Goal: Information Seeking & Learning: Learn about a topic

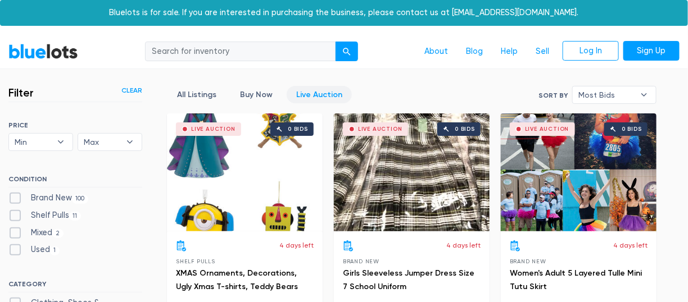
click at [13, 198] on label "Brand New 100" at bounding box center [48, 198] width 80 height 12
click at [13, 198] on New"] "Brand New 100" at bounding box center [11, 195] width 7 height 7
checkbox New"] "true"
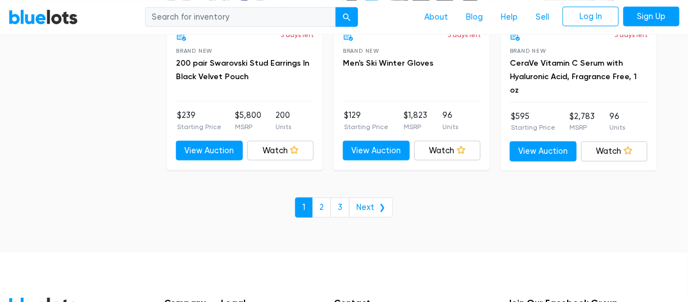
scroll to position [4371, 0]
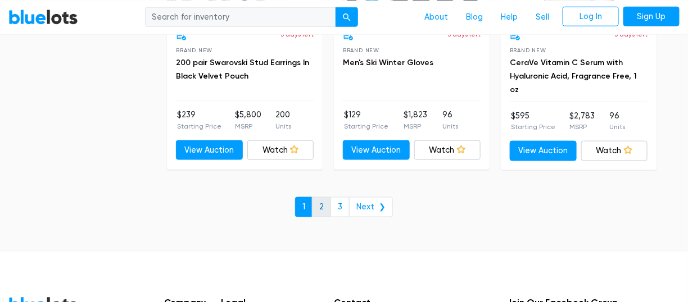
click at [326, 197] on link "2" at bounding box center [321, 207] width 19 height 20
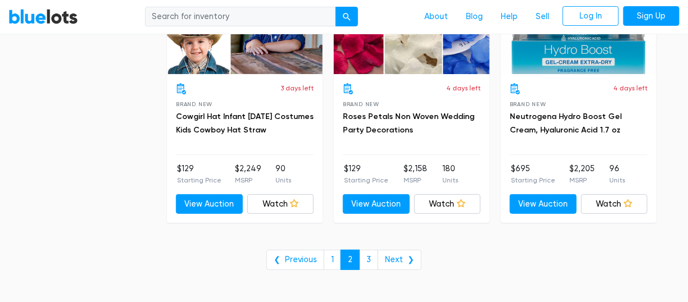
scroll to position [4067, 0]
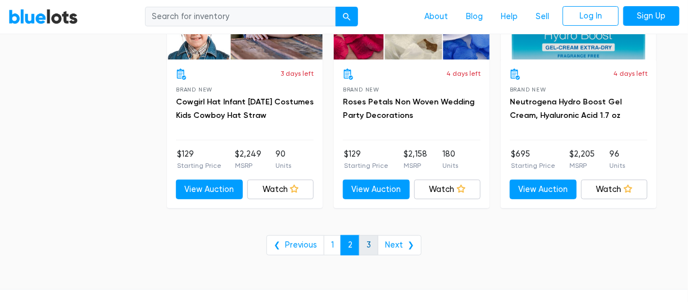
click at [368, 235] on link "3" at bounding box center [368, 245] width 19 height 20
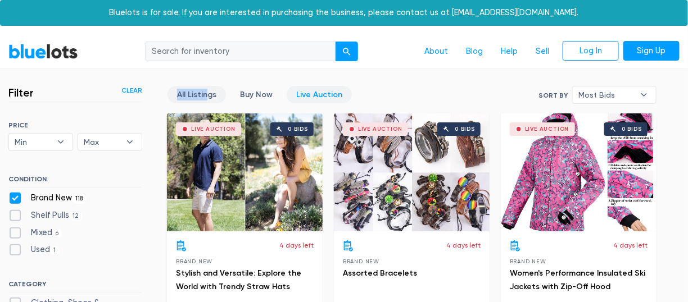
drag, startPoint x: 201, startPoint y: 80, endPoint x: 205, endPoint y: 97, distance: 17.3
click at [205, 97] on link "All Listings" at bounding box center [196, 94] width 58 height 17
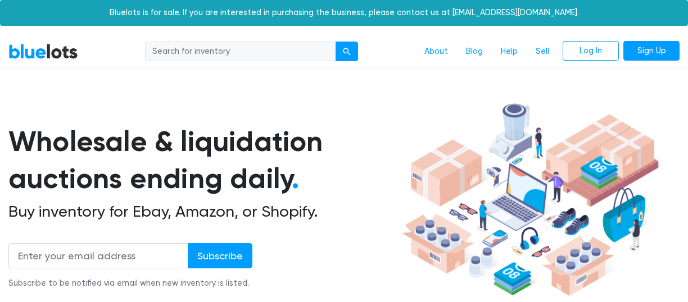
scroll to position [301, 0]
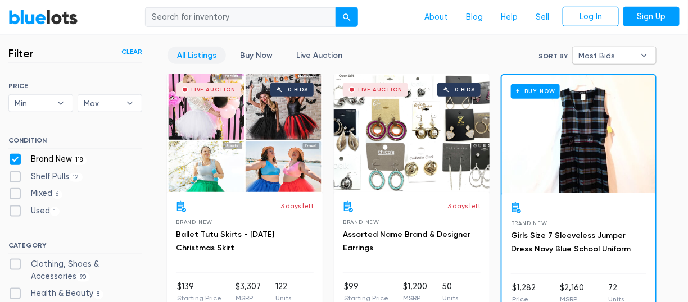
click at [579, 47] on div "Most Bids ▾" at bounding box center [614, 56] width 84 height 18
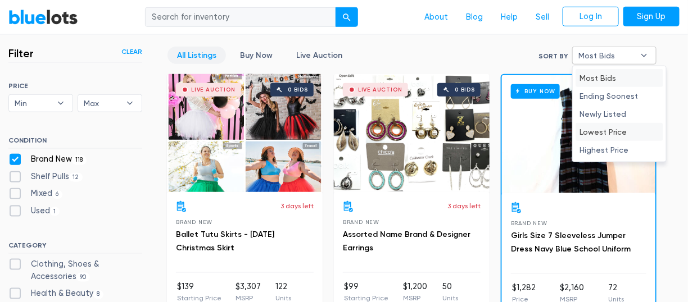
click at [582, 133] on li "Lowest Price" at bounding box center [619, 132] width 88 height 18
select select "lowest_price"
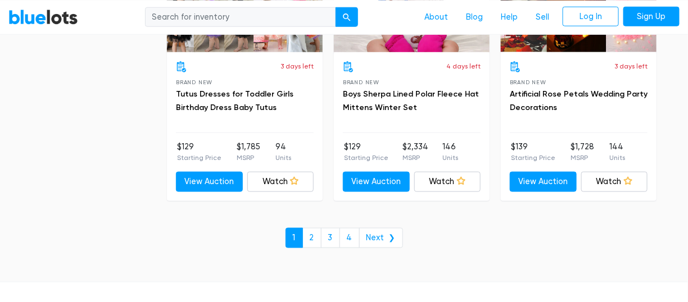
scroll to position [4337, 0]
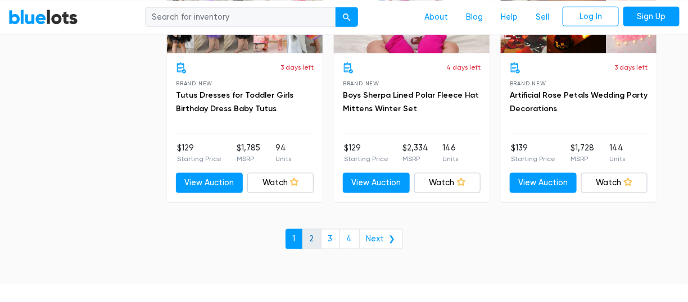
click at [311, 233] on link "2" at bounding box center [311, 239] width 19 height 20
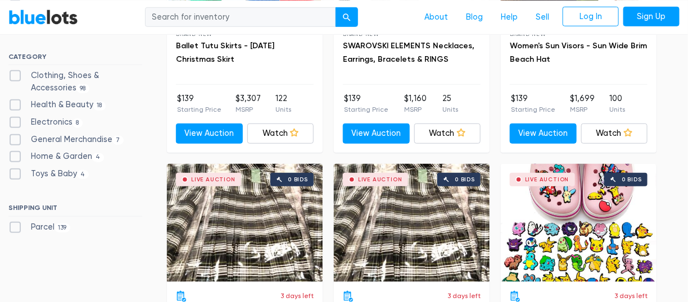
scroll to position [233, 0]
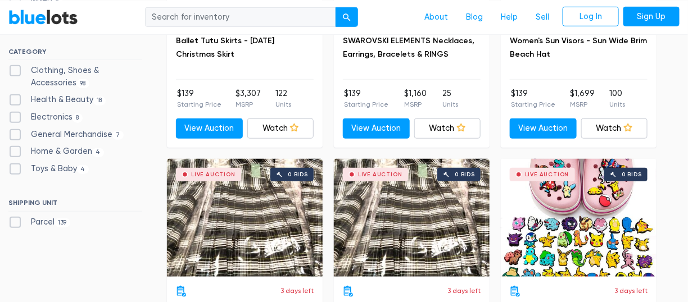
click at [15, 145] on label "Home & Garden 4" at bounding box center [55, 151] width 95 height 12
click at [15, 145] on Garden"] "Home & Garden 4" at bounding box center [11, 148] width 7 height 7
checkbox Garden"] "true"
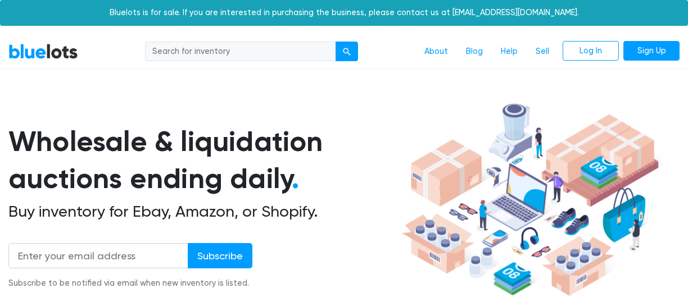
scroll to position [301, 0]
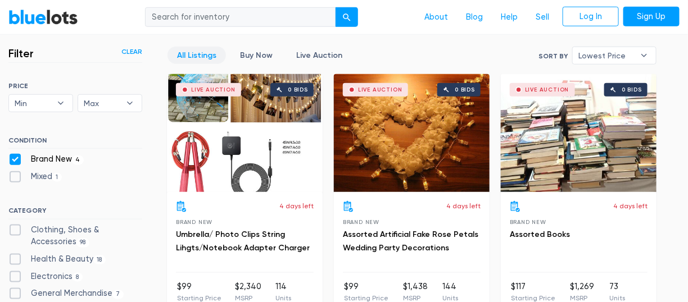
click at [15, 132] on div "SORT BY Most Bids Ending Soonest Newly Listed Lowest Price Highest Price Lowest…" at bounding box center [75, 237] width 134 height 310
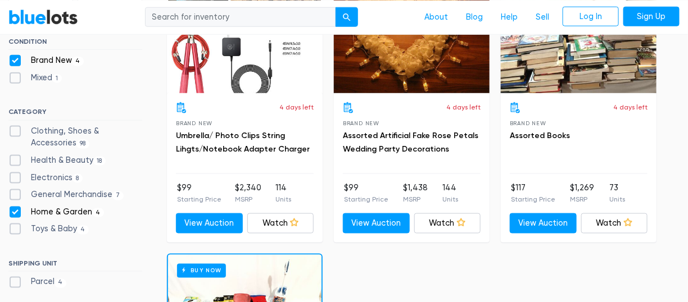
scroll to position [399, 0]
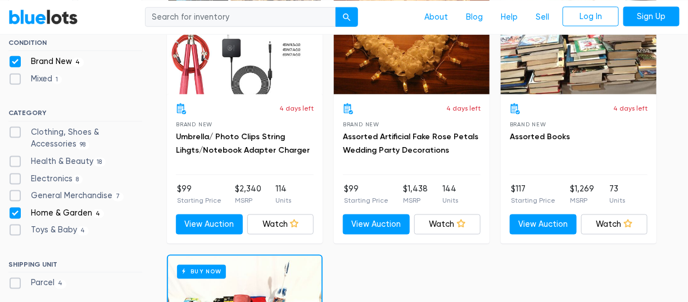
click at [15, 192] on label "General Merchandise 7" at bounding box center [65, 196] width 115 height 12
click at [15, 192] on Merchandise"] "General Merchandise 7" at bounding box center [11, 193] width 7 height 7
checkbox Merchandise"] "true"
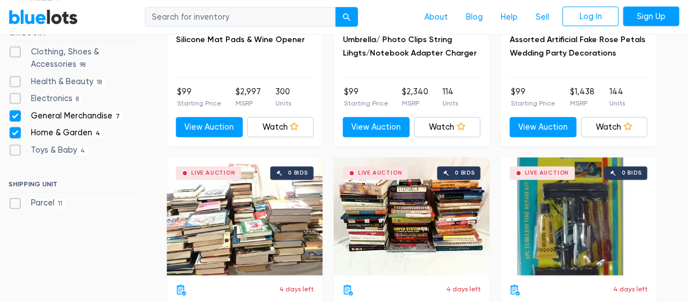
scroll to position [497, 0]
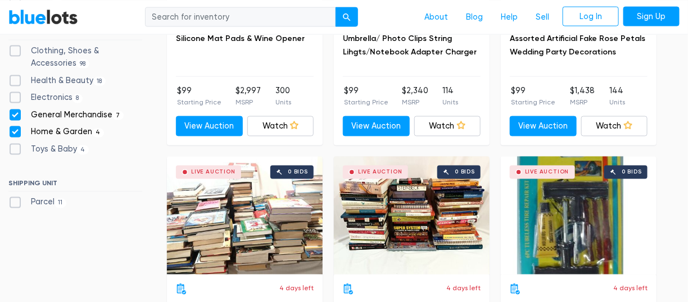
click at [17, 137] on div "Home & Garden 4" at bounding box center [75, 134] width 134 height 17
click at [11, 130] on label "Home & Garden 4" at bounding box center [55, 132] width 95 height 12
click at [11, 130] on Garden"] "Home & Garden 4" at bounding box center [11, 129] width 7 height 7
checkbox Garden"] "false"
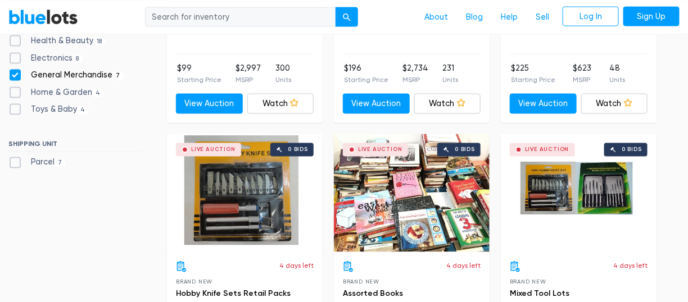
scroll to position [524, 0]
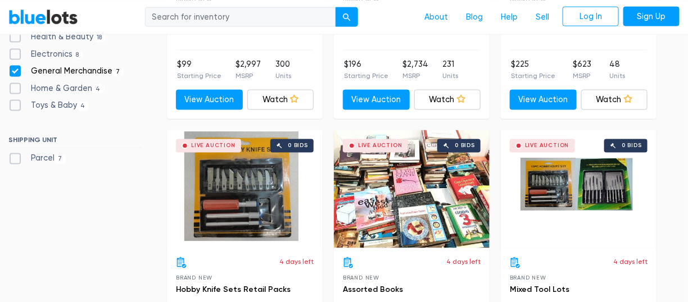
click at [13, 49] on label "Electronics 8" at bounding box center [45, 54] width 74 height 12
click at [13, 49] on input "Electronics 8" at bounding box center [11, 51] width 7 height 7
checkbox input "true"
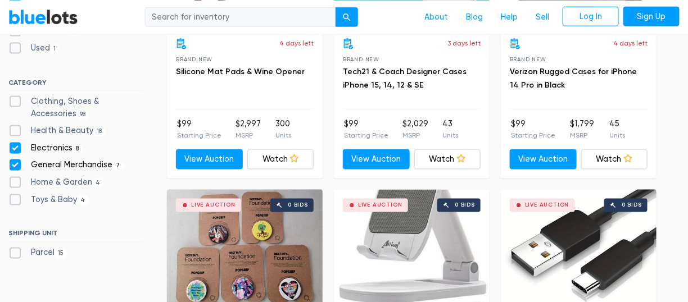
scroll to position [426, 0]
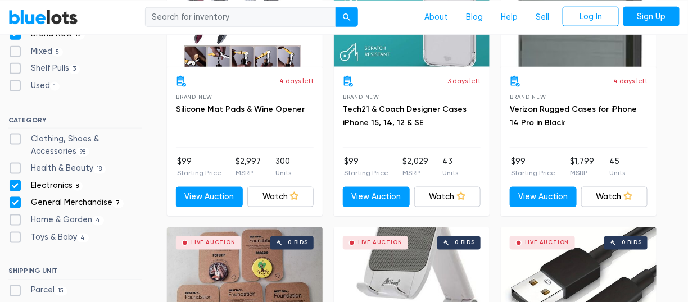
click at [15, 202] on label "General Merchandise 7" at bounding box center [65, 203] width 115 height 12
click at [15, 202] on Merchandise"] "General Merchandise 7" at bounding box center [11, 200] width 7 height 7
checkbox Merchandise"] "false"
click at [13, 185] on label "Electronics 8" at bounding box center [45, 186] width 74 height 12
click at [13, 185] on input "Electronics 8" at bounding box center [11, 183] width 7 height 7
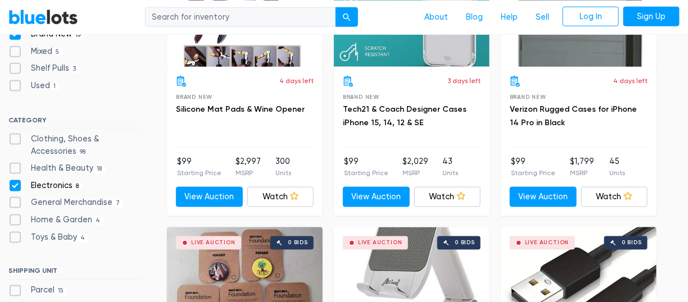
checkbox input "false"
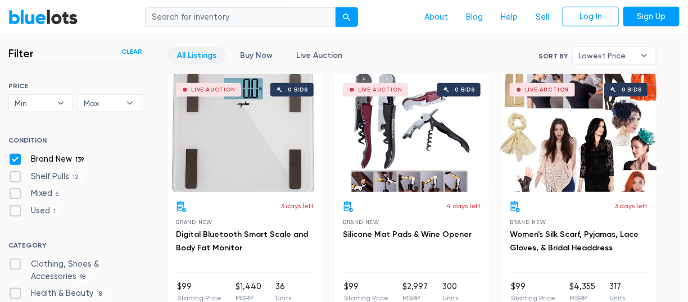
click at [13, 165] on div "Brand New 139" at bounding box center [75, 161] width 134 height 17
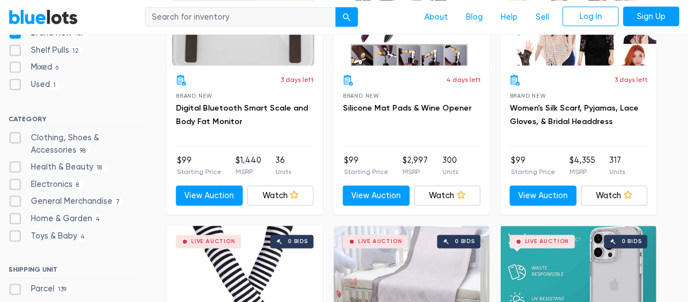
scroll to position [457, 0]
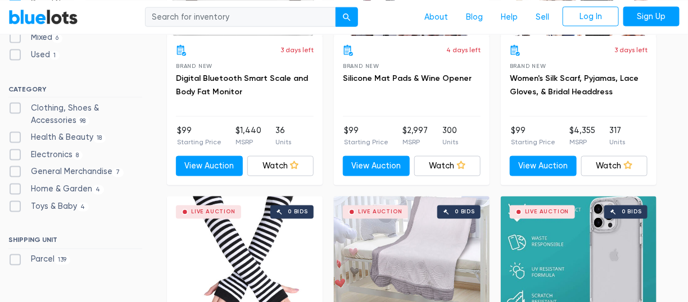
click at [12, 133] on label "Health & Beauty 18" at bounding box center [56, 137] width 97 height 12
click at [12, 133] on Beauty"] "Health & Beauty 18" at bounding box center [11, 134] width 7 height 7
checkbox Beauty"] "true"
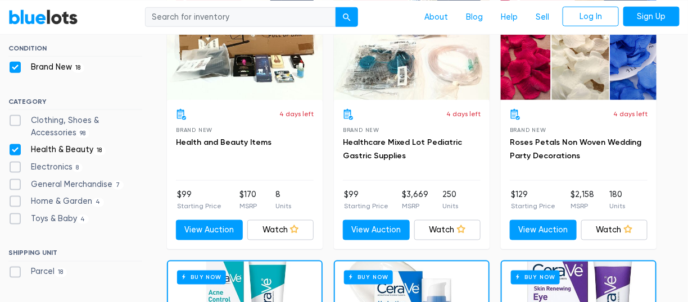
scroll to position [394, 0]
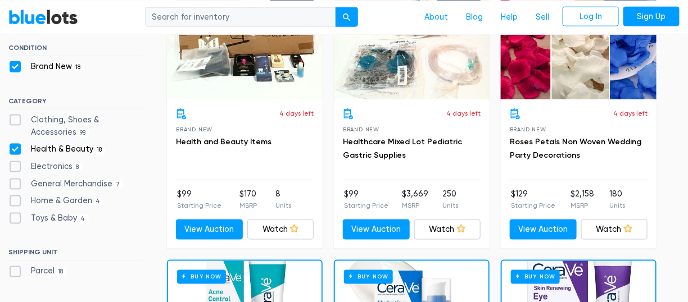
click at [19, 212] on label "Toys & Baby 4" at bounding box center [48, 218] width 80 height 12
click at [16, 212] on Baby"] "Toys & Baby 4" at bounding box center [11, 215] width 7 height 7
checkbox Baby"] "true"
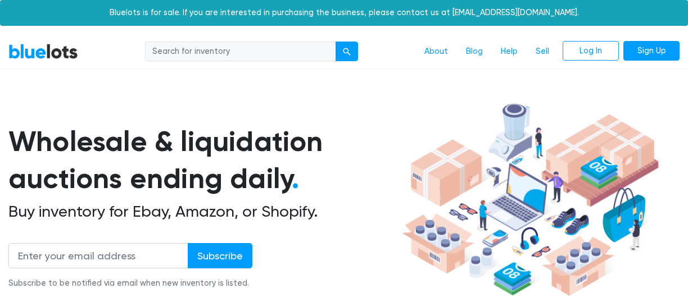
scroll to position [301, 0]
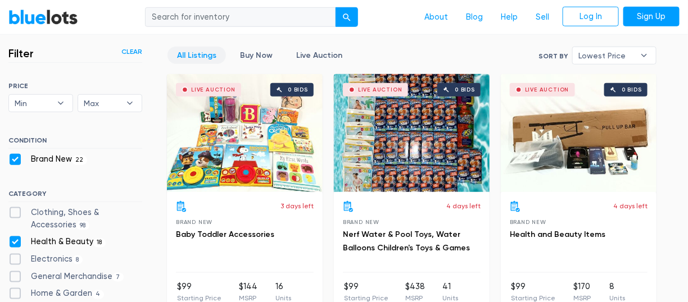
click at [19, 243] on label "Health & Beauty 18" at bounding box center [56, 242] width 97 height 12
click at [16, 243] on Beauty"] "Health & Beauty 18" at bounding box center [11, 239] width 7 height 7
checkbox Beauty"] "false"
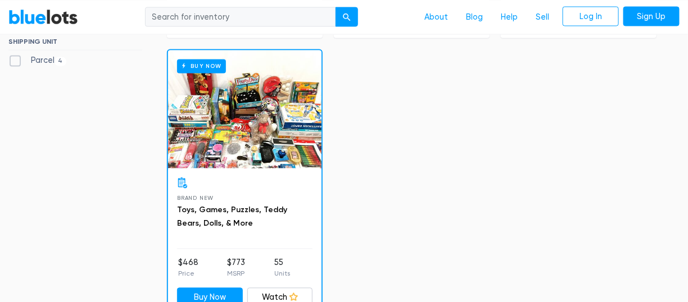
scroll to position [603, 0]
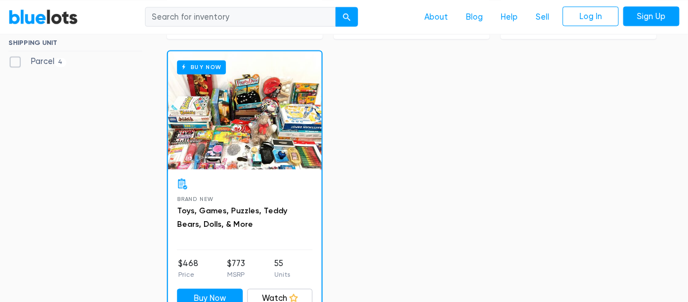
click at [239, 125] on div "Buy Now" at bounding box center [244, 111] width 153 height 118
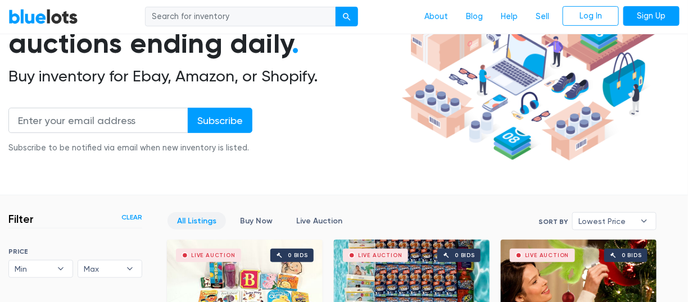
scroll to position [129, 0]
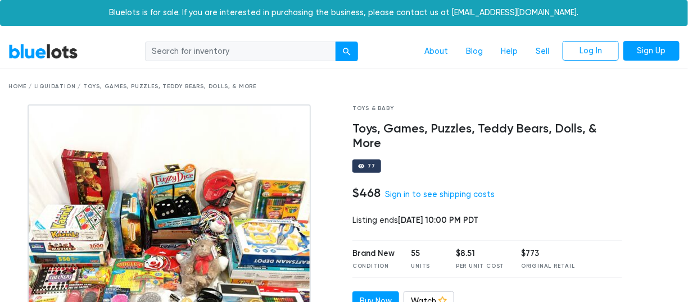
click at [45, 50] on link "BlueLots" at bounding box center [43, 51] width 70 height 16
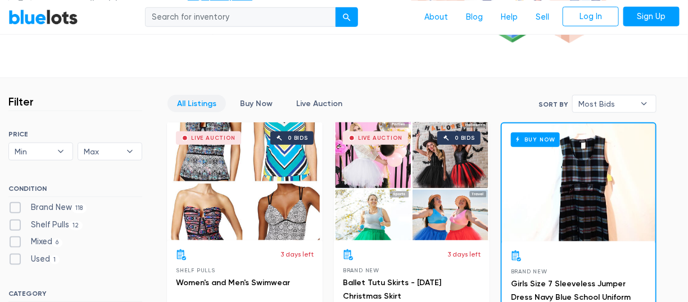
scroll to position [252, 0]
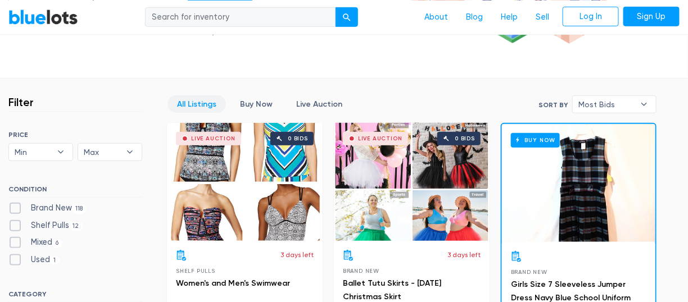
click at [10, 220] on label "Shelf Pulls 12" at bounding box center [45, 226] width 74 height 12
click at [10, 220] on Pulls"] "Shelf Pulls 12" at bounding box center [11, 223] width 7 height 7
checkbox Pulls"] "true"
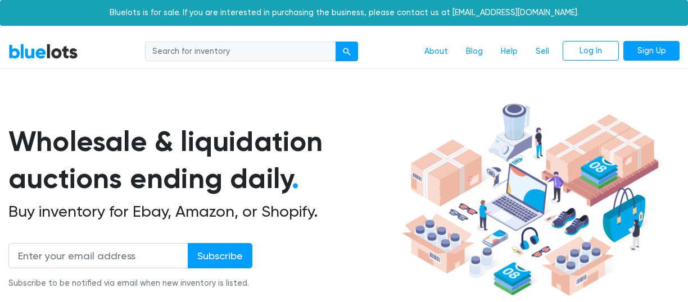
scroll to position [301, 0]
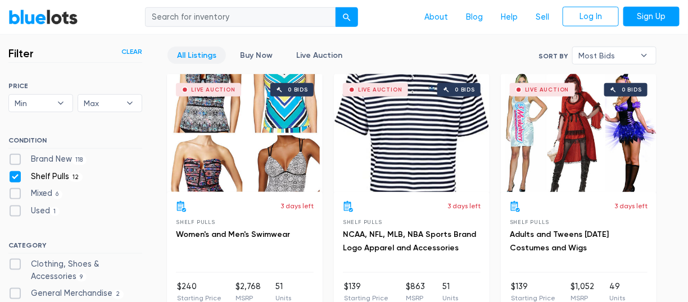
click at [15, 191] on label "Mixed 6" at bounding box center [35, 194] width 54 height 12
click at [15, 191] on input "Mixed 6" at bounding box center [11, 191] width 7 height 7
checkbox input "true"
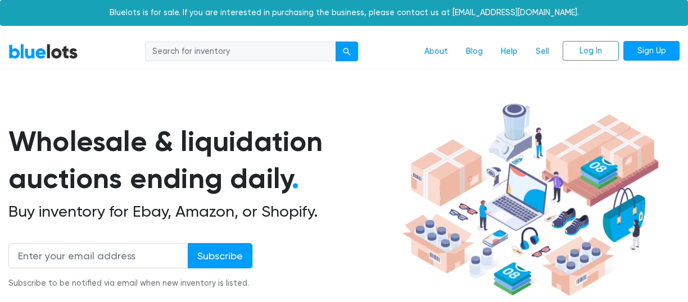
scroll to position [301, 0]
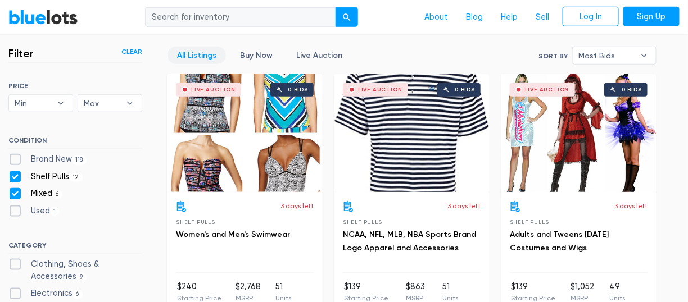
click at [17, 213] on div "Used 1" at bounding box center [75, 213] width 134 height 17
click at [17, 213] on label "Used 1" at bounding box center [33, 211] width 51 height 12
click at [16, 212] on input "Used 1" at bounding box center [11, 208] width 7 height 7
checkbox input "true"
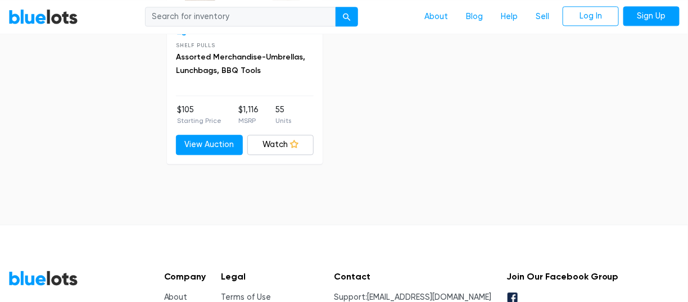
scroll to position [2149, 0]
